Goal: Task Accomplishment & Management: Manage account settings

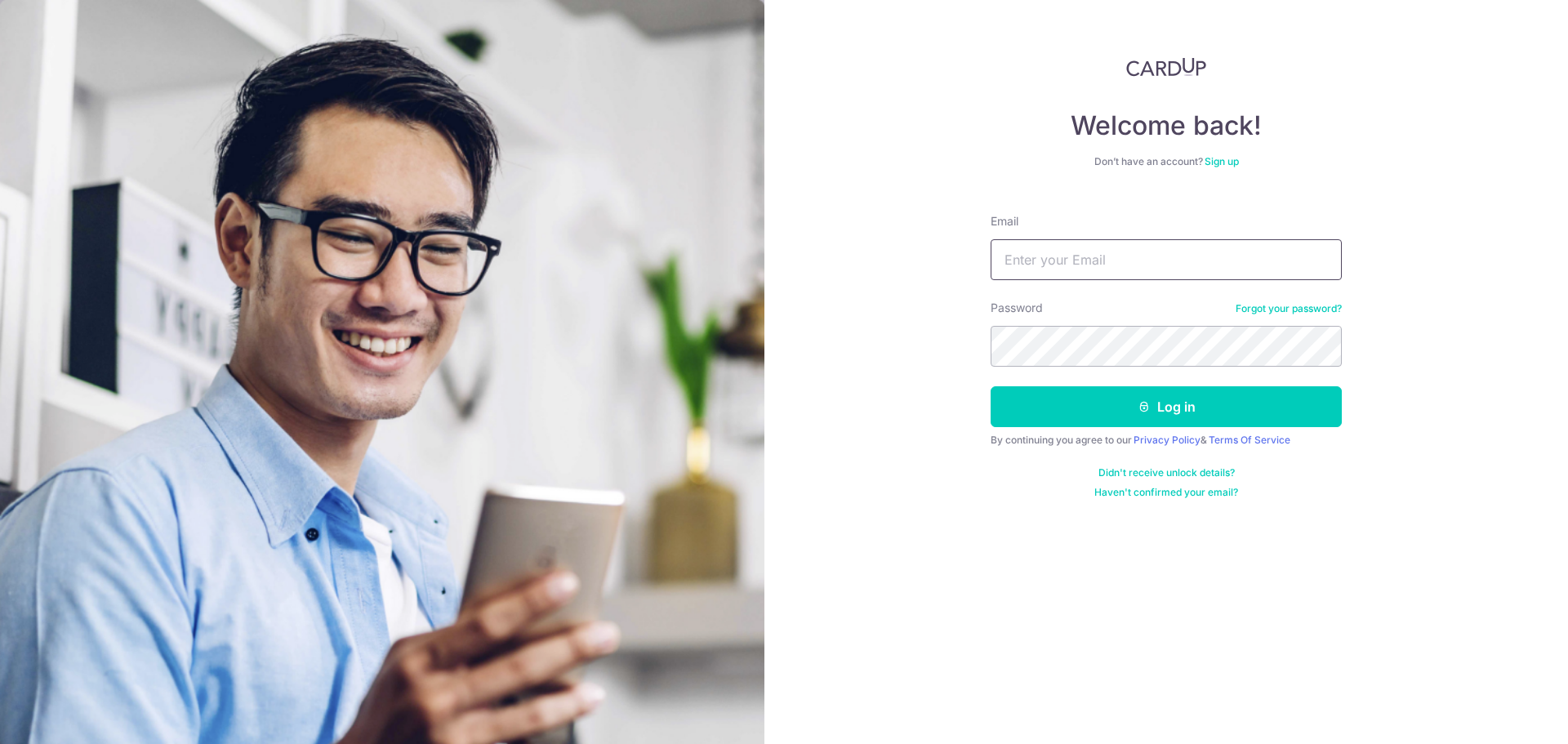
click at [1083, 266] on input "Email" at bounding box center [1165, 260] width 351 height 41
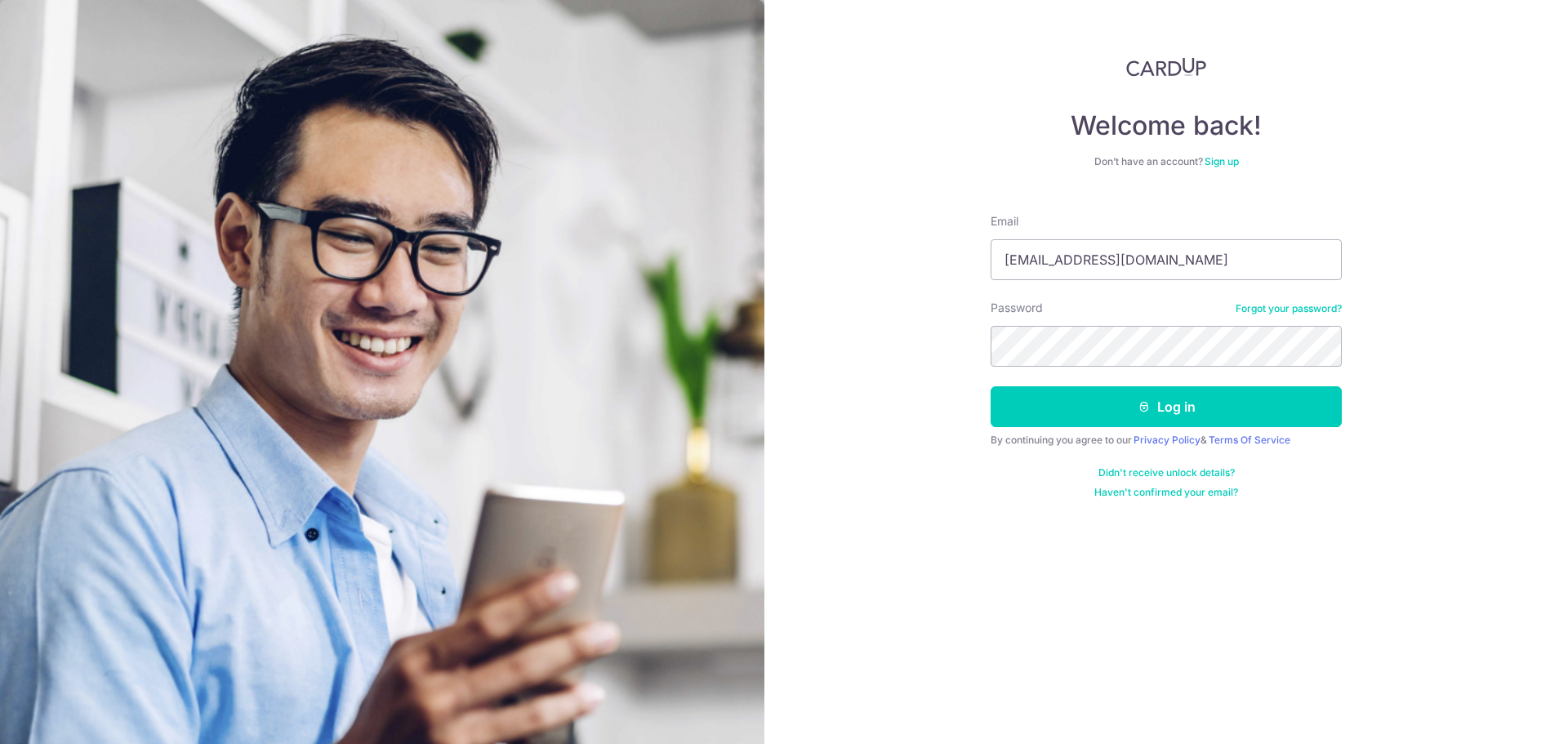
type input "tanbolin_95@hotmail.com"
click at [990, 386] on button "Log in" at bounding box center [1165, 407] width 351 height 41
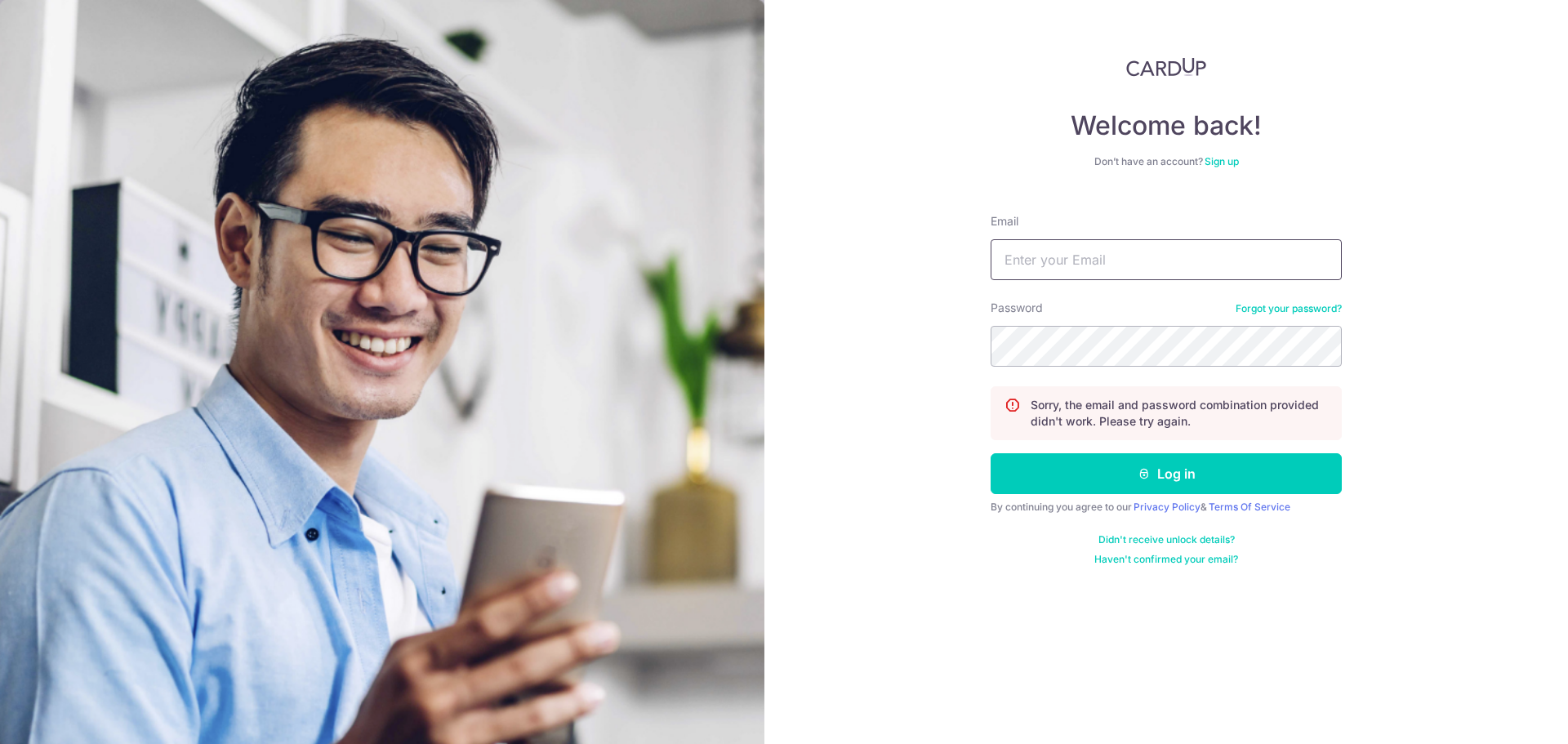
click at [1101, 263] on input "Email" at bounding box center [1165, 260] width 351 height 41
type input "tanbolin_95@hotmail.com"
click at [990, 453] on button "Log in" at bounding box center [1165, 473] width 351 height 41
click at [1167, 249] on input "Email" at bounding box center [1165, 260] width 351 height 41
type input "[EMAIL_ADDRESS][DOMAIN_NAME]"
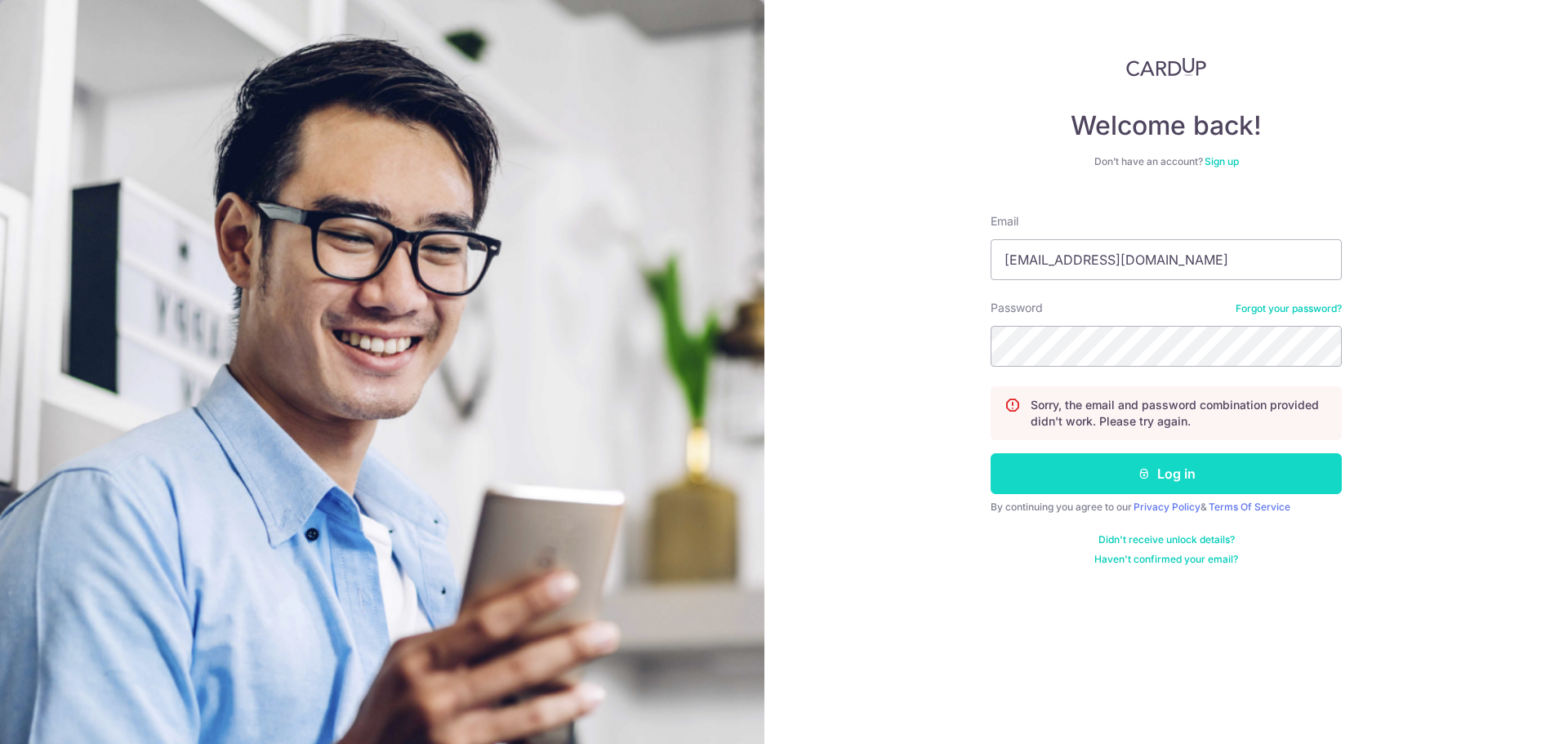
click at [1143, 470] on icon "submit" at bounding box center [1143, 473] width 13 height 13
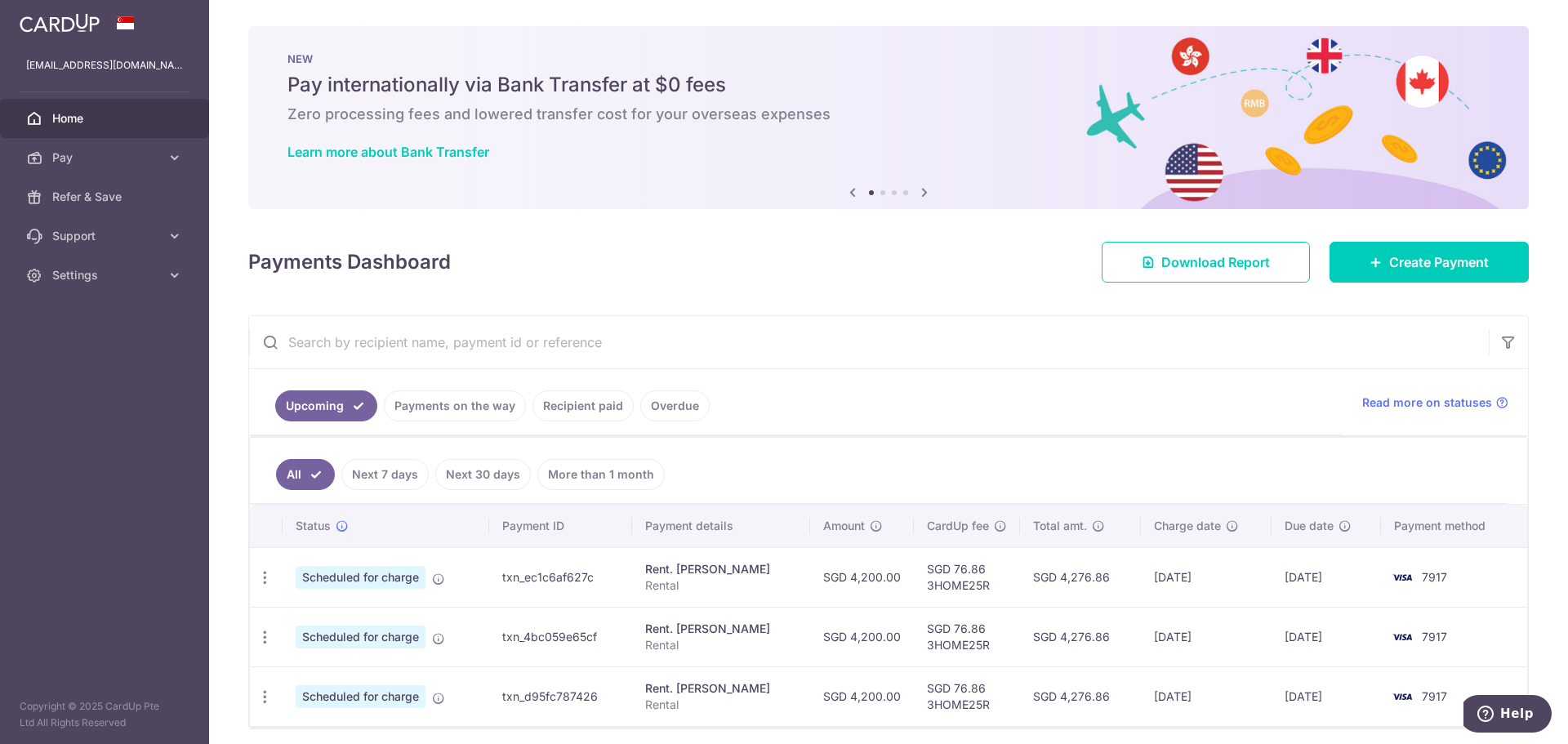
click at [491, 415] on link "Payments on the way" at bounding box center [455, 406] width 142 height 31
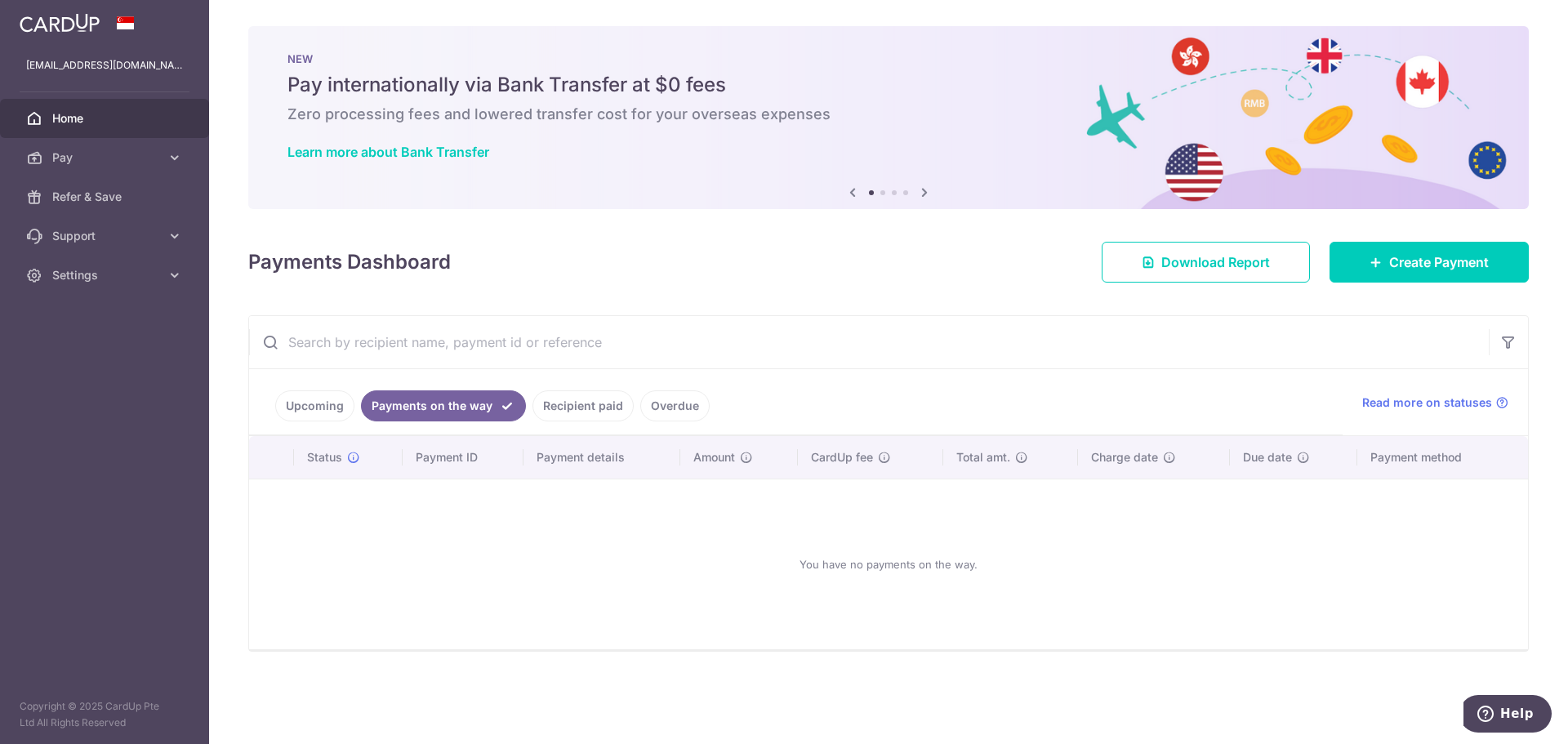
click at [566, 410] on link "Recipient paid" at bounding box center [584, 406] width 101 height 31
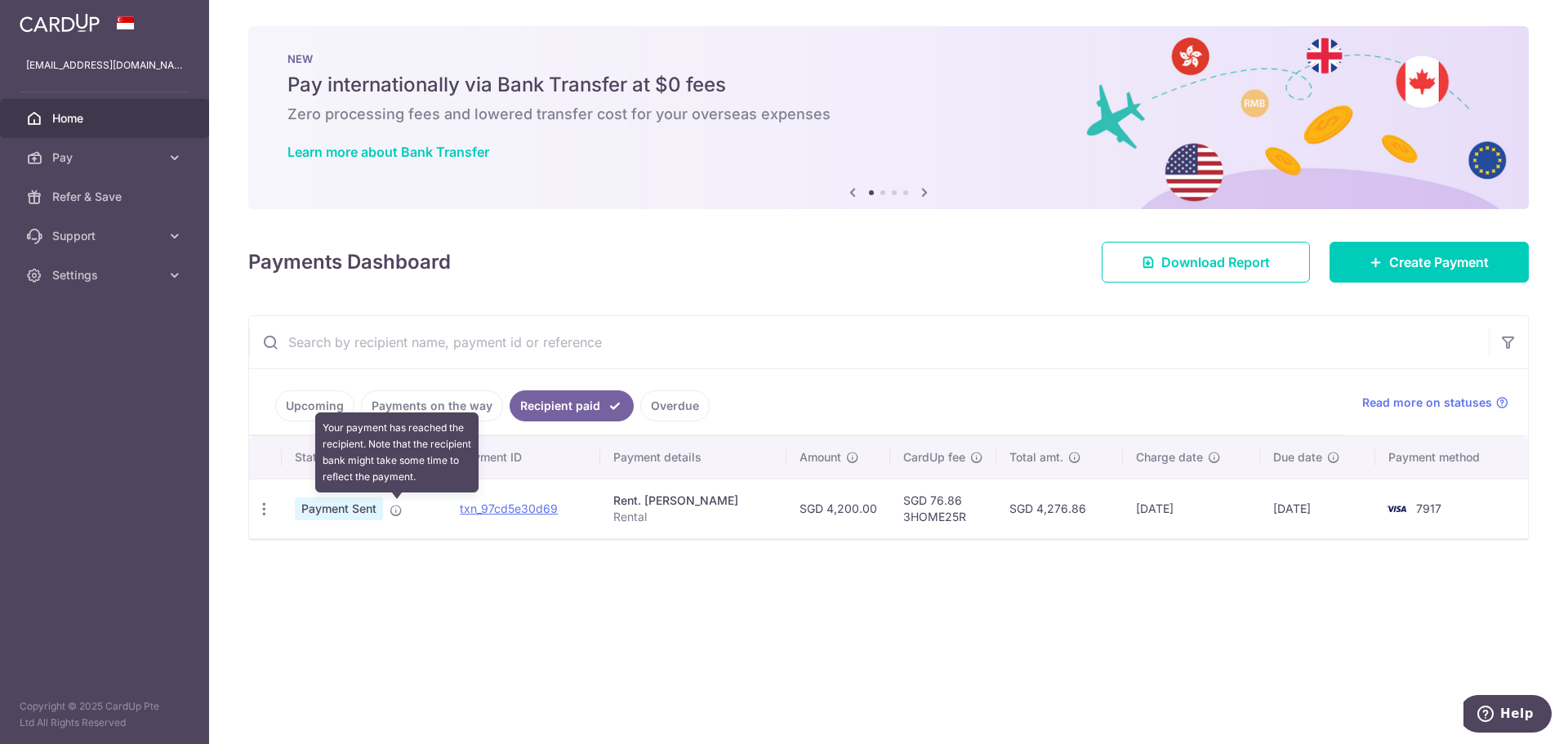
click at [397, 509] on icon at bounding box center [396, 510] width 13 height 13
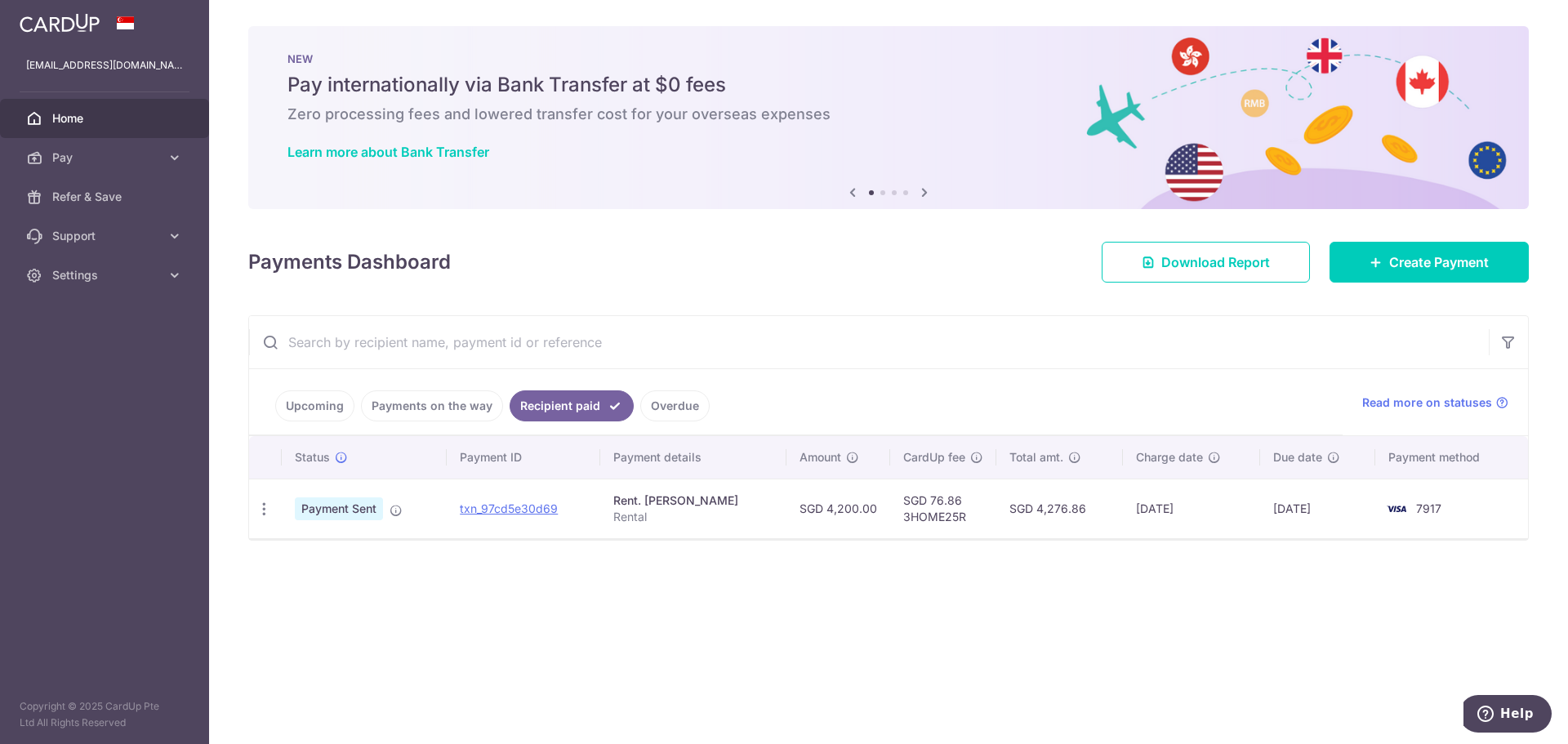
click at [679, 506] on div "Rent. [PERSON_NAME]" at bounding box center [693, 500] width 160 height 16
click at [350, 515] on span "Payment Sent" at bounding box center [339, 508] width 88 height 23
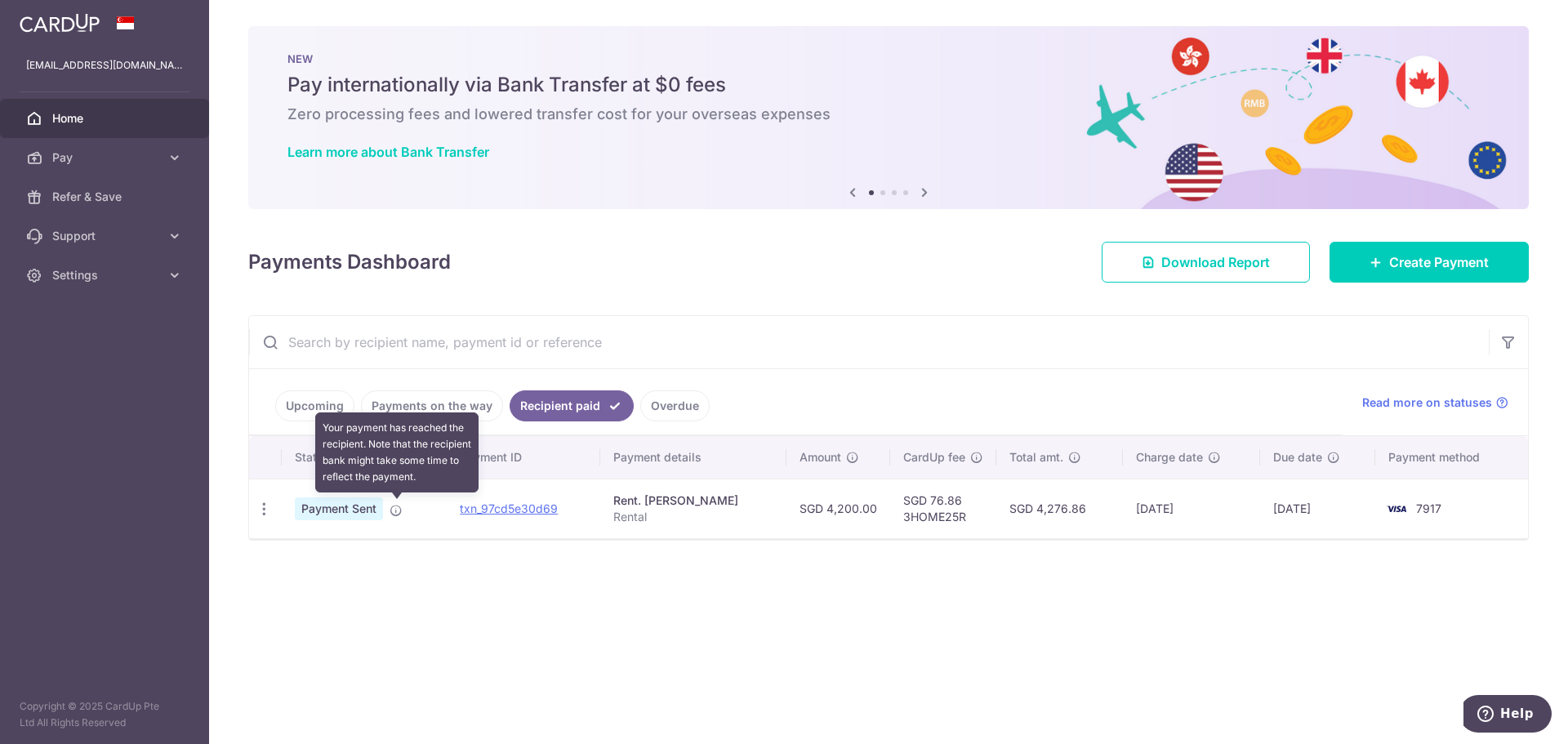
click at [403, 509] on icon at bounding box center [396, 510] width 13 height 13
click at [398, 509] on icon at bounding box center [396, 510] width 13 height 13
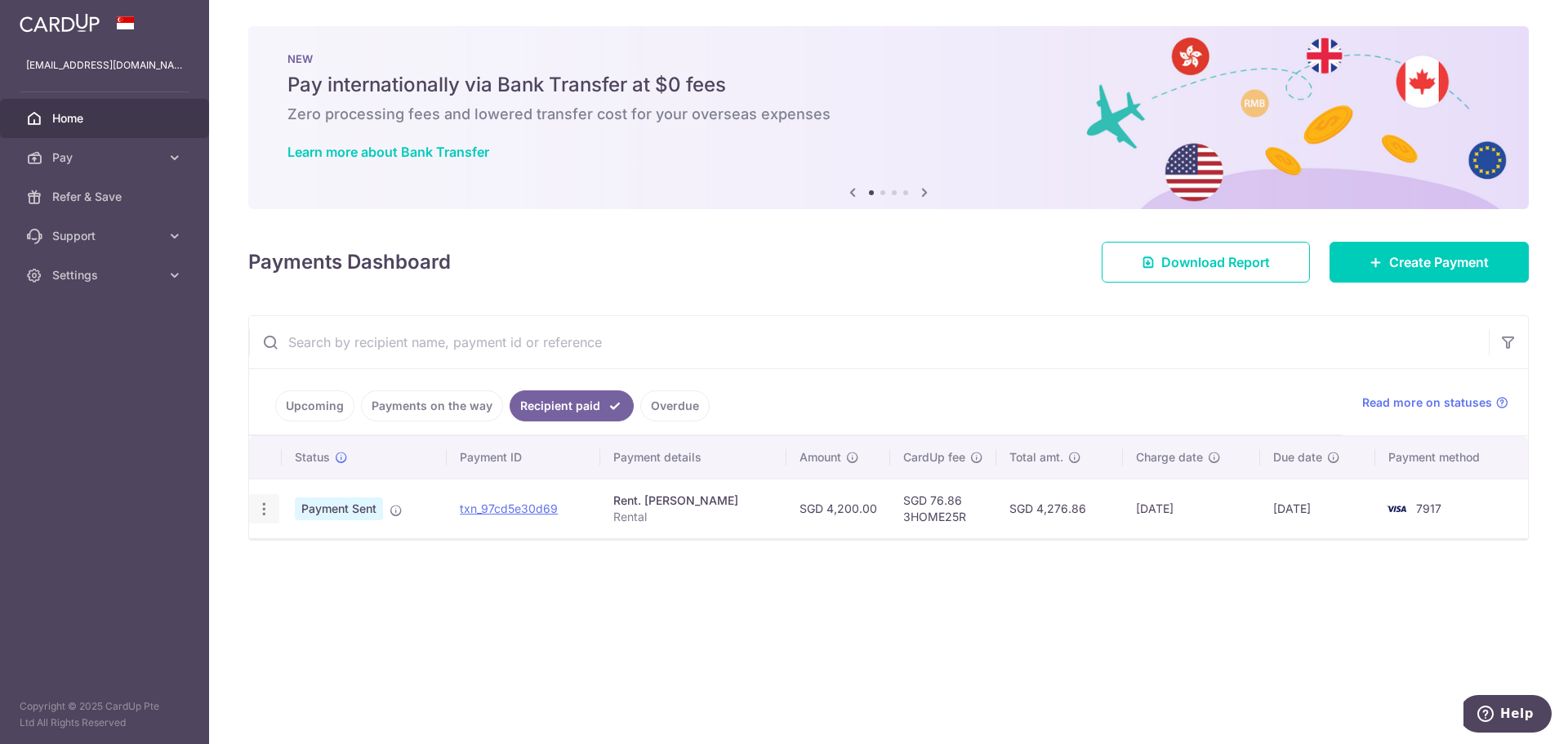
click at [272, 510] on div "PDF Receipt" at bounding box center [264, 509] width 30 height 30
click at [265, 510] on icon "button" at bounding box center [264, 509] width 17 height 17
click at [337, 546] on span "PDF Receipt" at bounding box center [351, 553] width 111 height 16
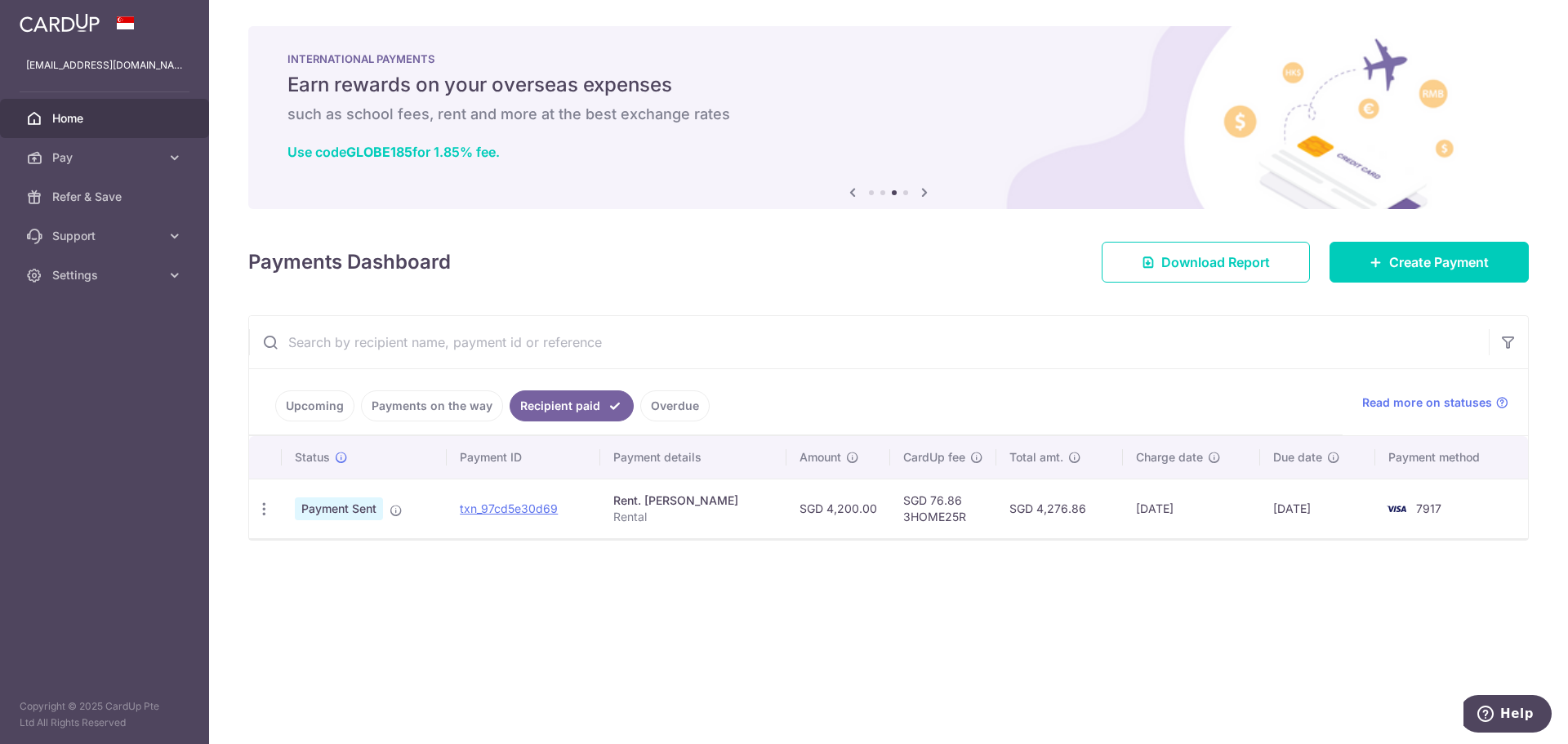
click at [1028, 573] on div "× Pause Schedule Pause all future payments in this series Pause just this one p…" at bounding box center [888, 372] width 1359 height 744
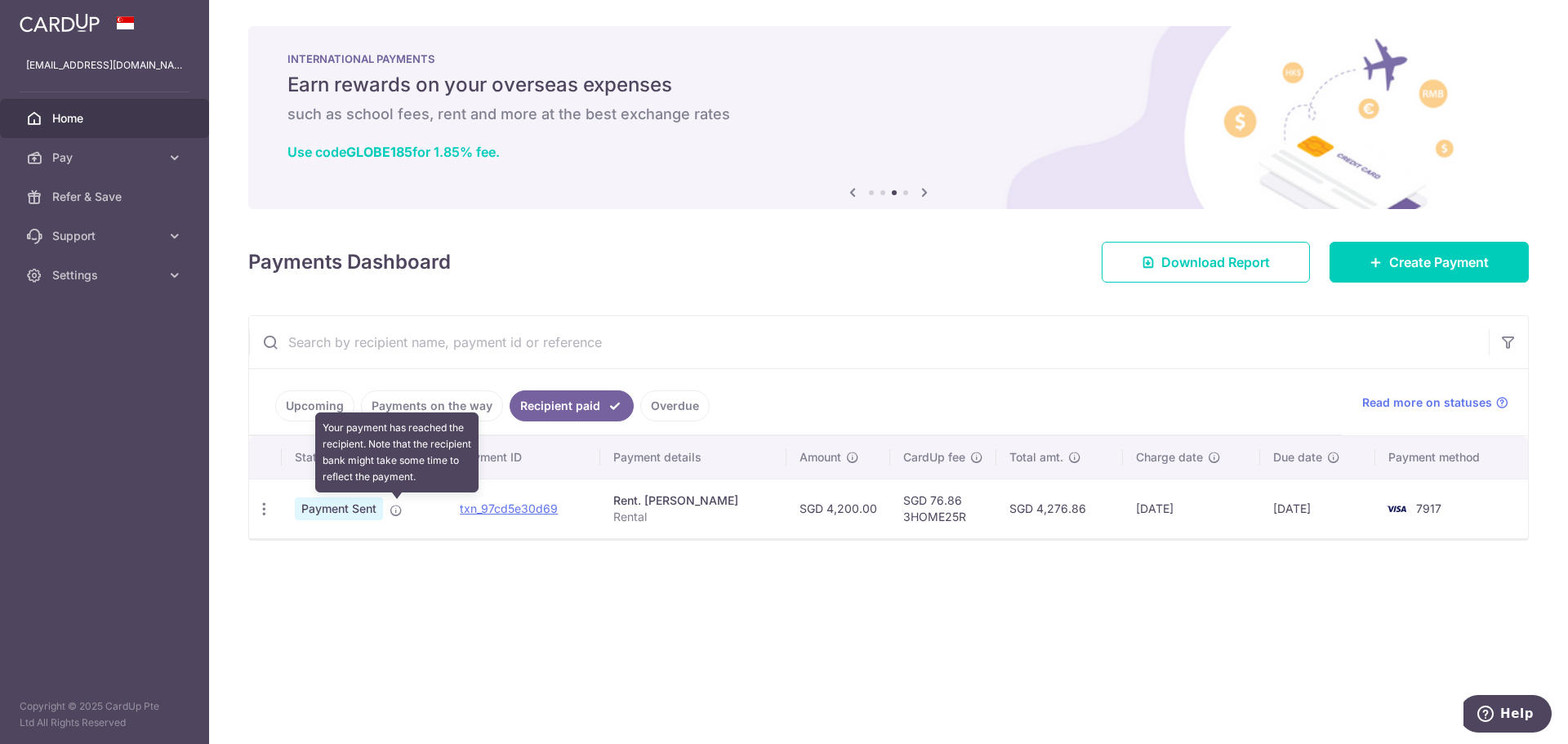
click at [400, 516] on icon at bounding box center [396, 510] width 13 height 13
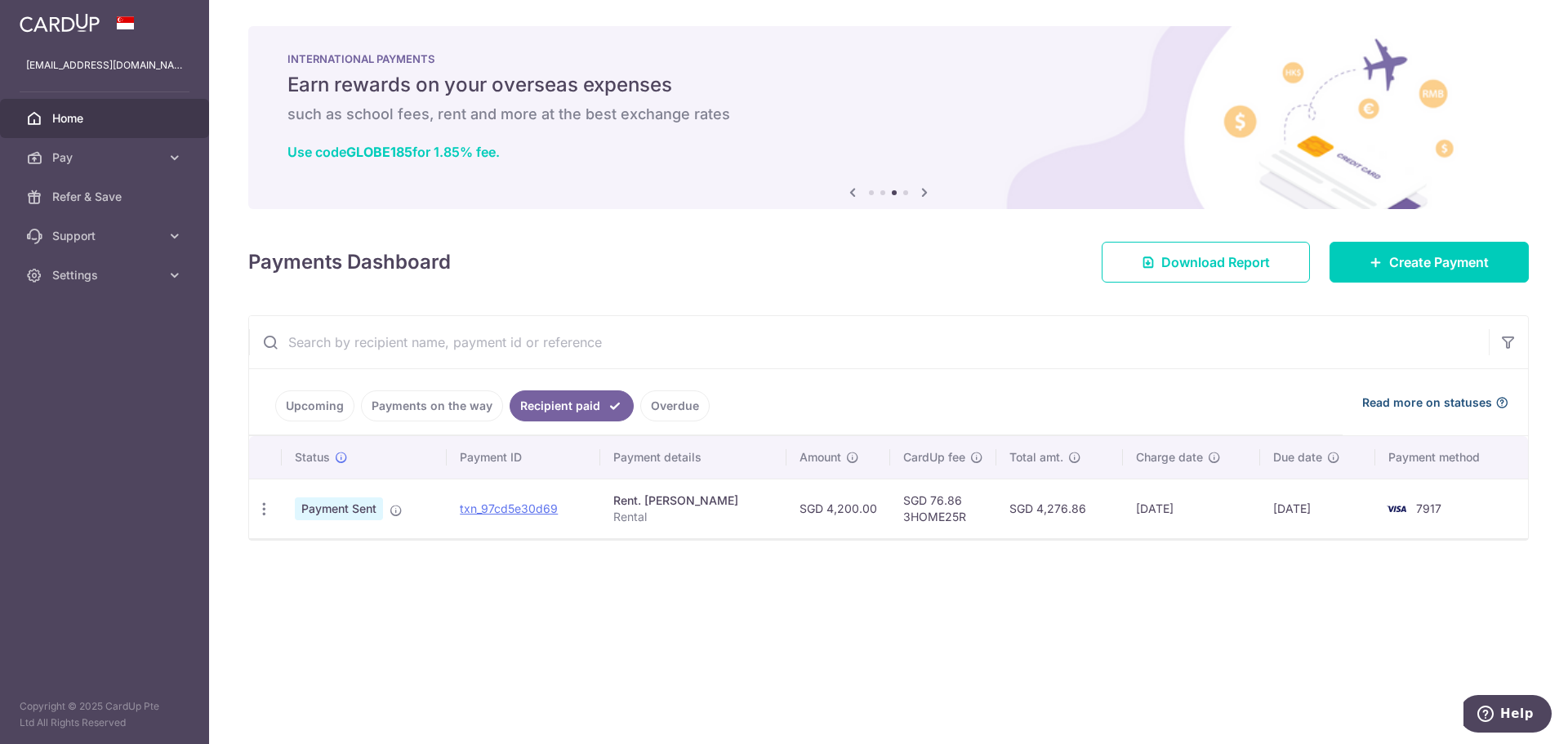
click at [1502, 402] on icon at bounding box center [1501, 402] width 13 height 13
click at [340, 463] on div "Status" at bounding box center [365, 457] width 139 height 16
click at [341, 461] on icon at bounding box center [341, 457] width 13 height 13
click at [655, 411] on link "Overdue" at bounding box center [675, 406] width 69 height 31
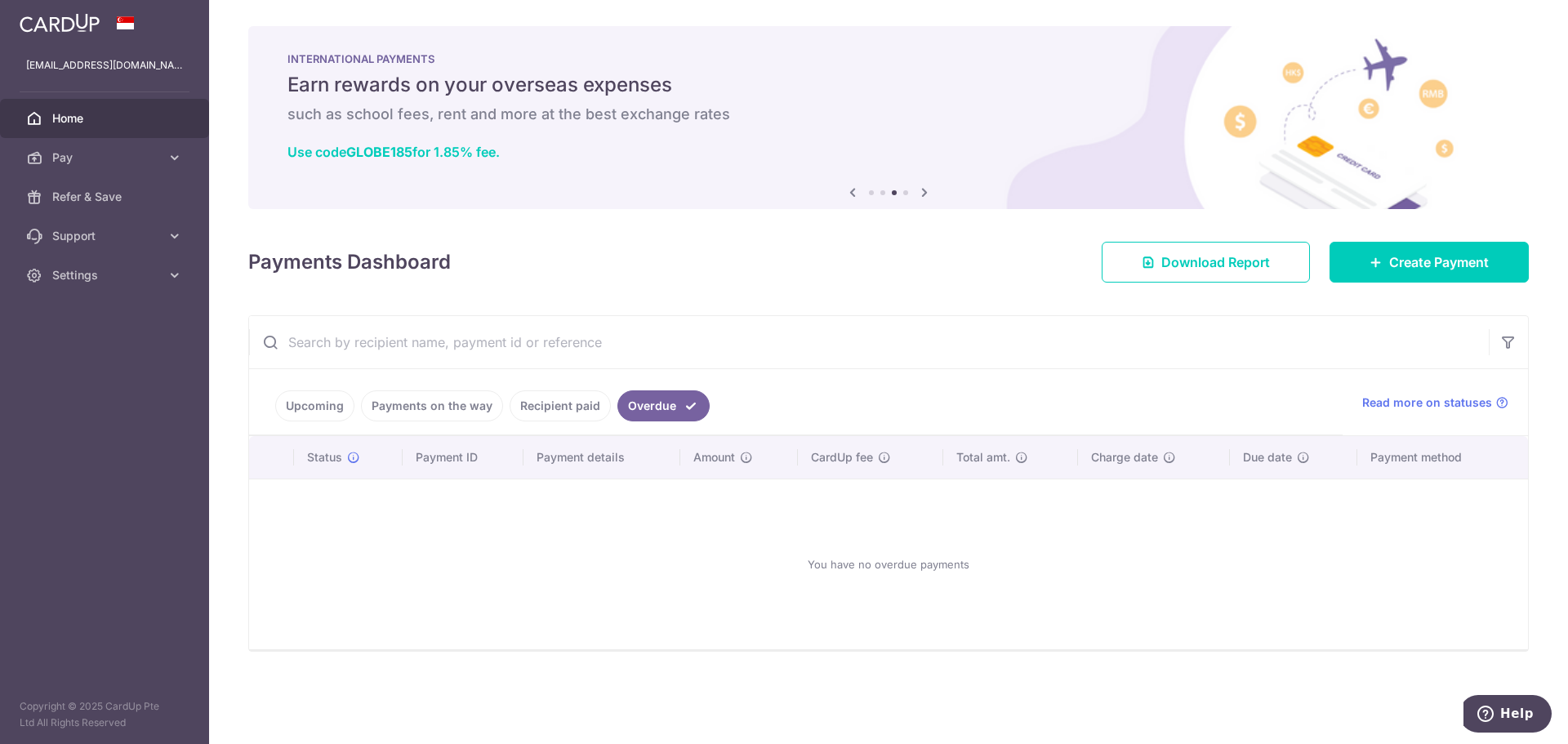
click at [456, 405] on link "Payments on the way" at bounding box center [432, 406] width 142 height 31
click at [326, 407] on link "Upcoming" at bounding box center [315, 406] width 79 height 31
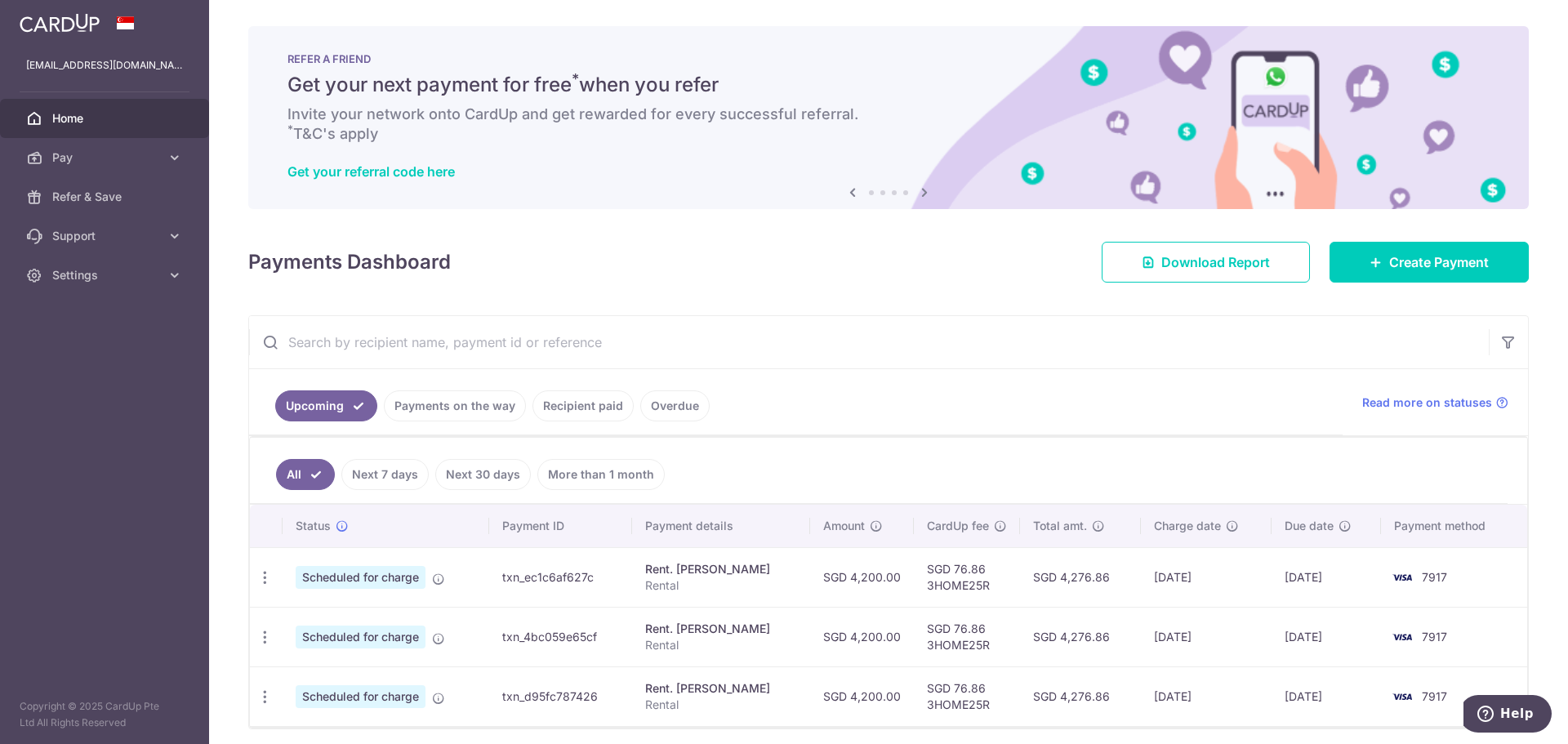
click at [57, 125] on span "Home" at bounding box center [106, 118] width 107 height 16
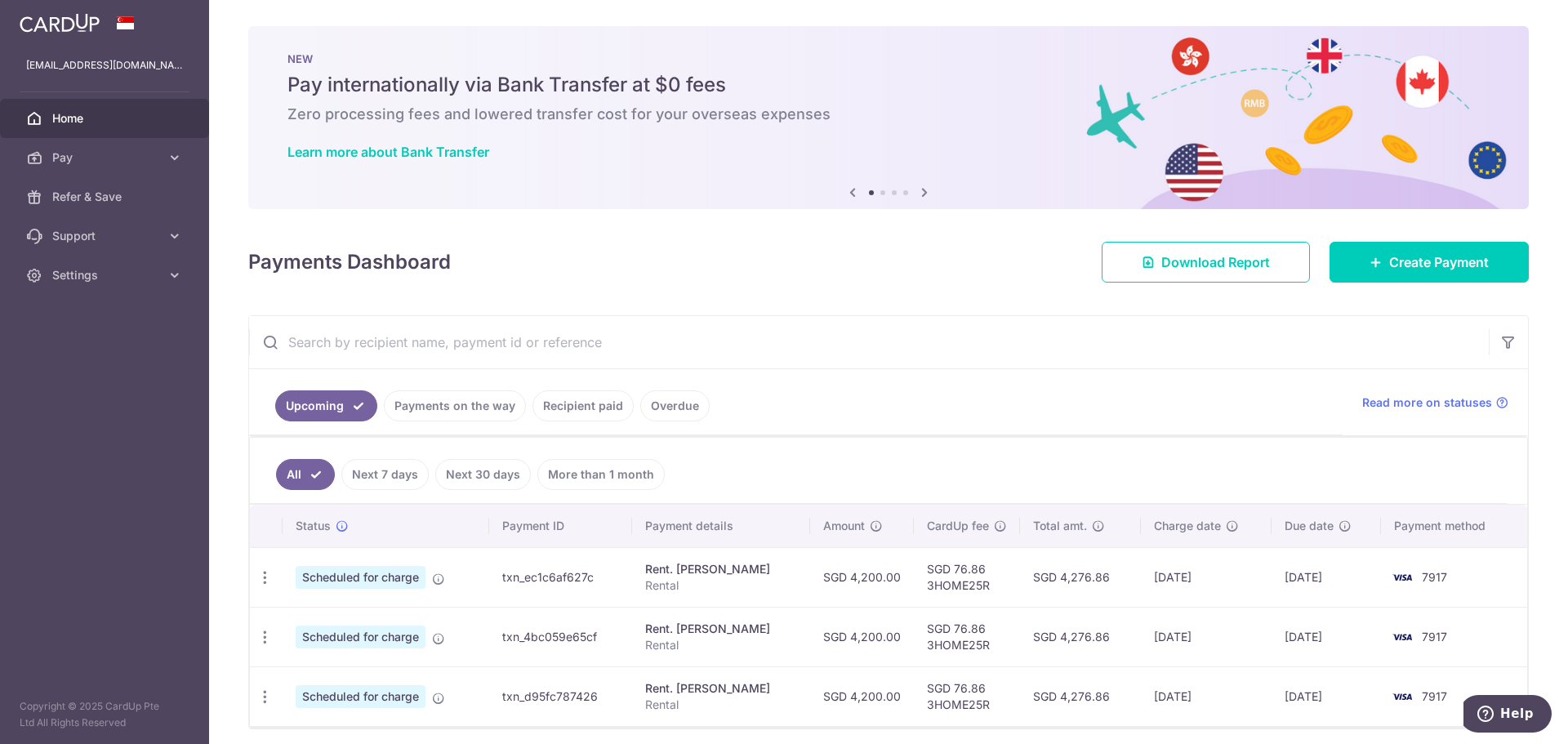
click at [88, 108] on link "Home" at bounding box center [104, 118] width 209 height 39
